Goal: Navigation & Orientation: Find specific page/section

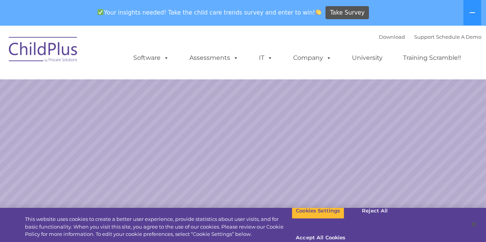
select select "MEDIUM"
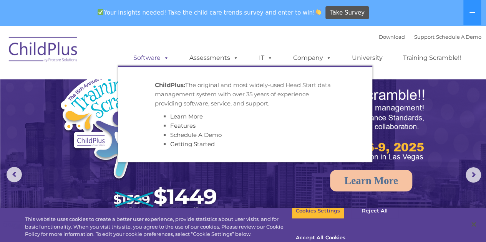
click at [156, 58] on link "Software" at bounding box center [151, 57] width 51 height 15
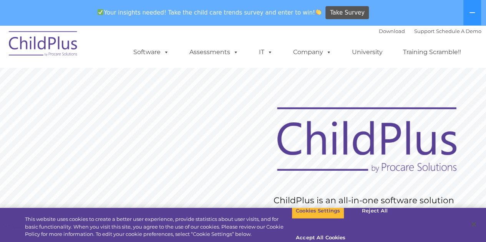
click at [60, 42] on img at bounding box center [43, 45] width 77 height 38
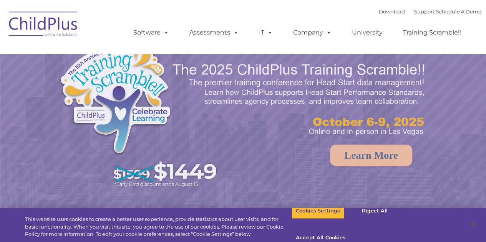
select select "MEDIUM"
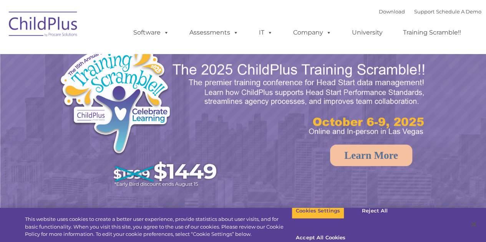
select select "MEDIUM"
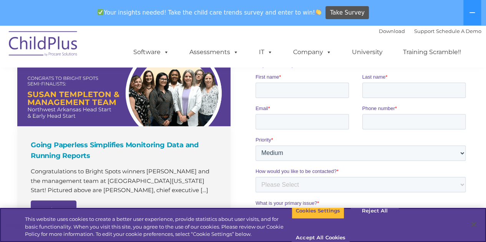
scroll to position [548, 0]
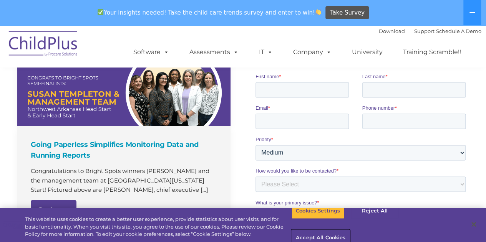
click at [349, 230] on button "Accept All Cookies" at bounding box center [320, 238] width 58 height 16
